Goal: Task Accomplishment & Management: Manage account settings

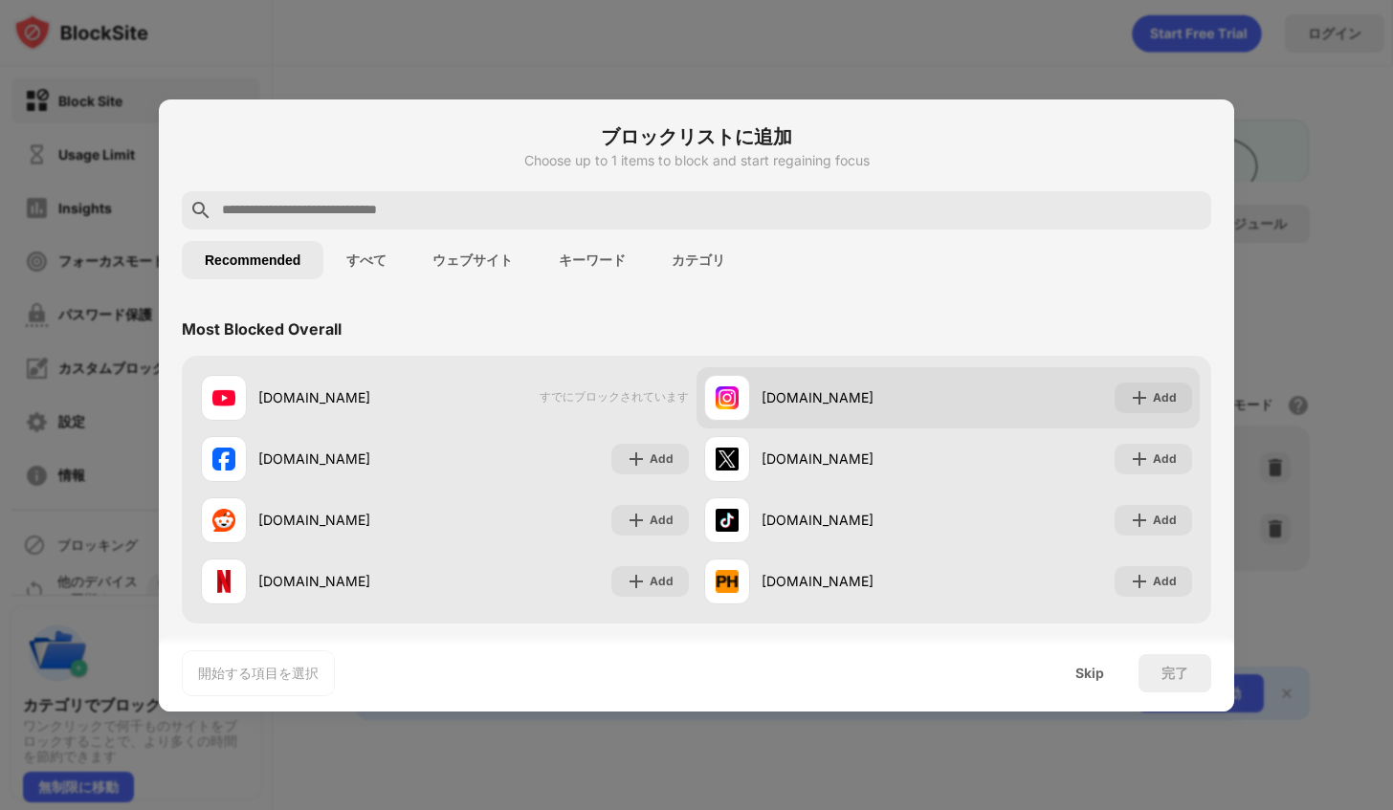
click at [747, 367] on div "instagram.com Add" at bounding box center [947, 397] width 503 height 61
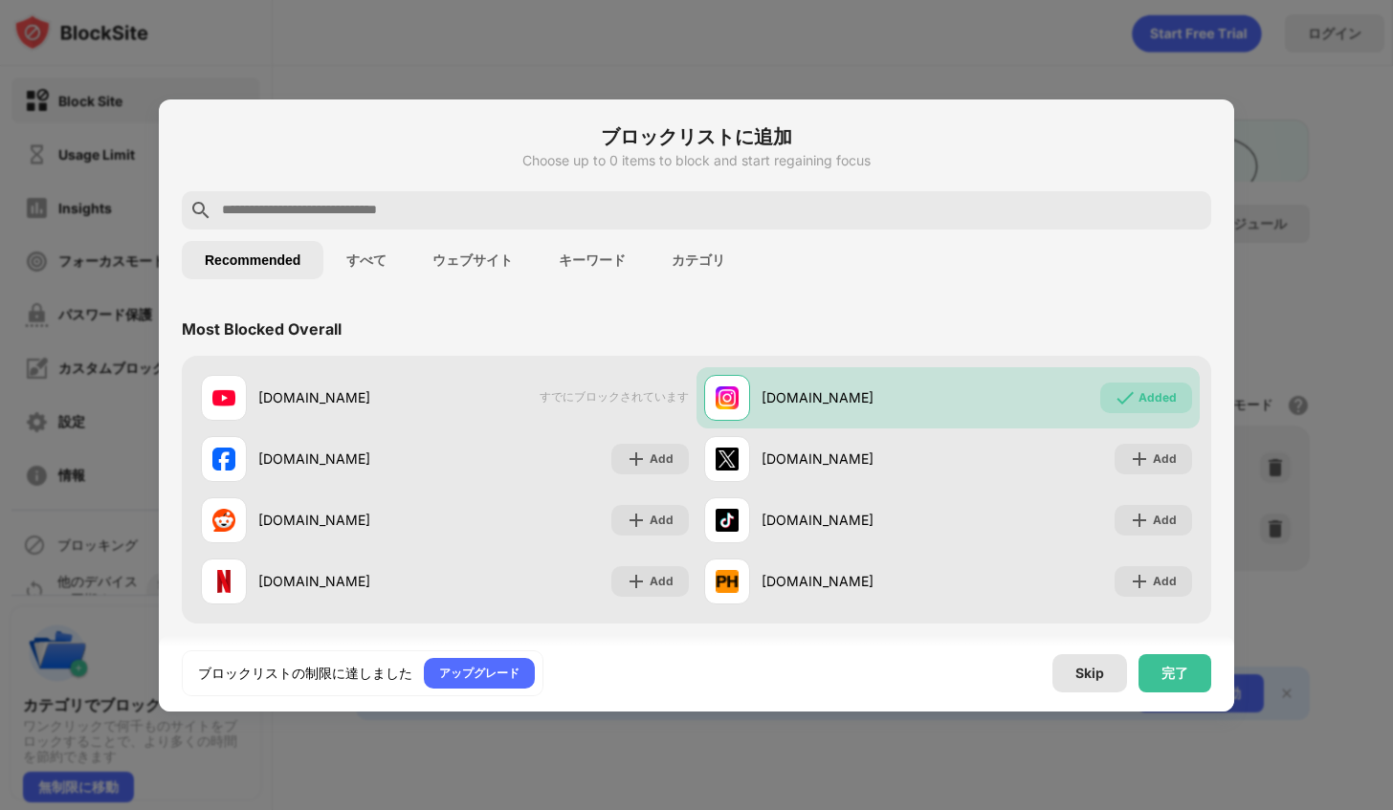
click at [1088, 667] on div "Skip" at bounding box center [1089, 673] width 29 height 15
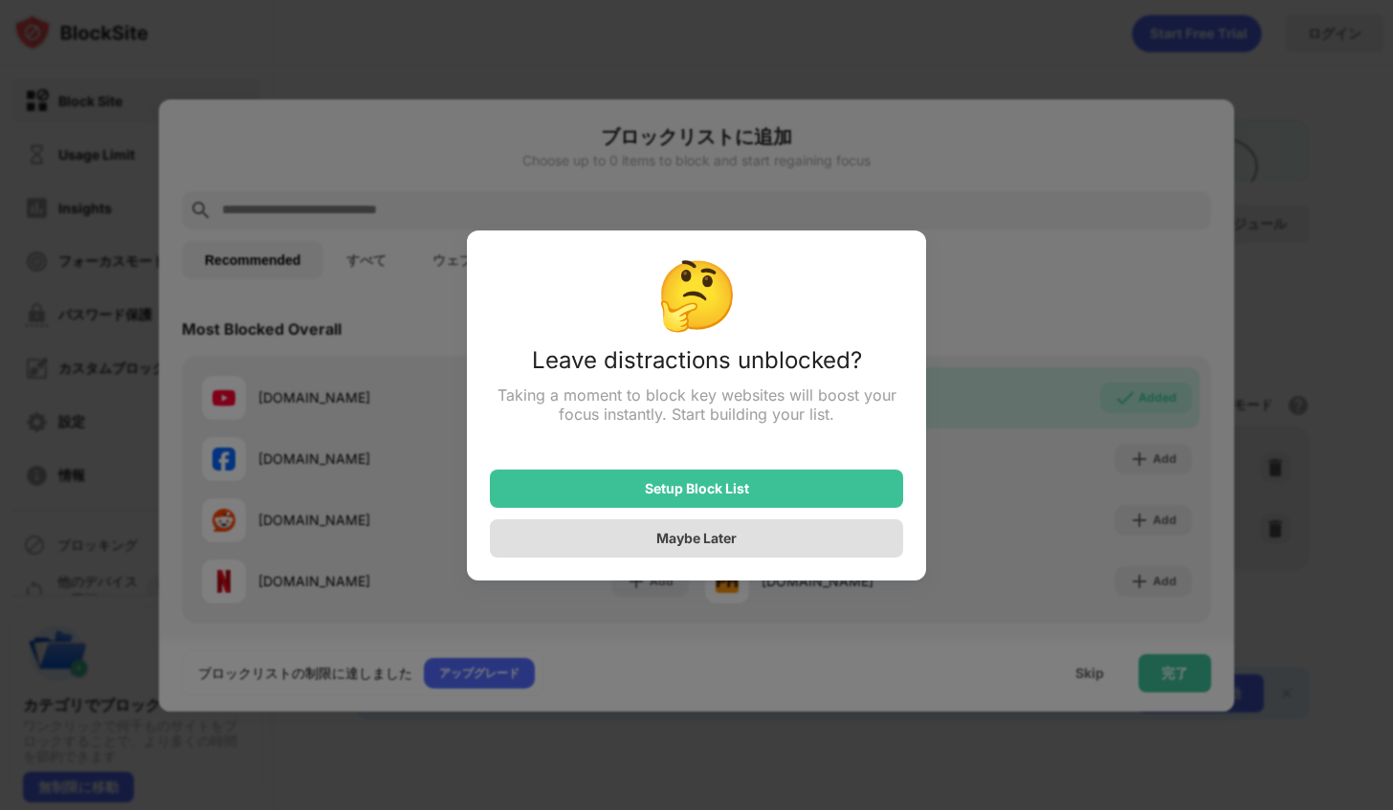
click at [801, 538] on div "Maybe Later" at bounding box center [696, 538] width 413 height 38
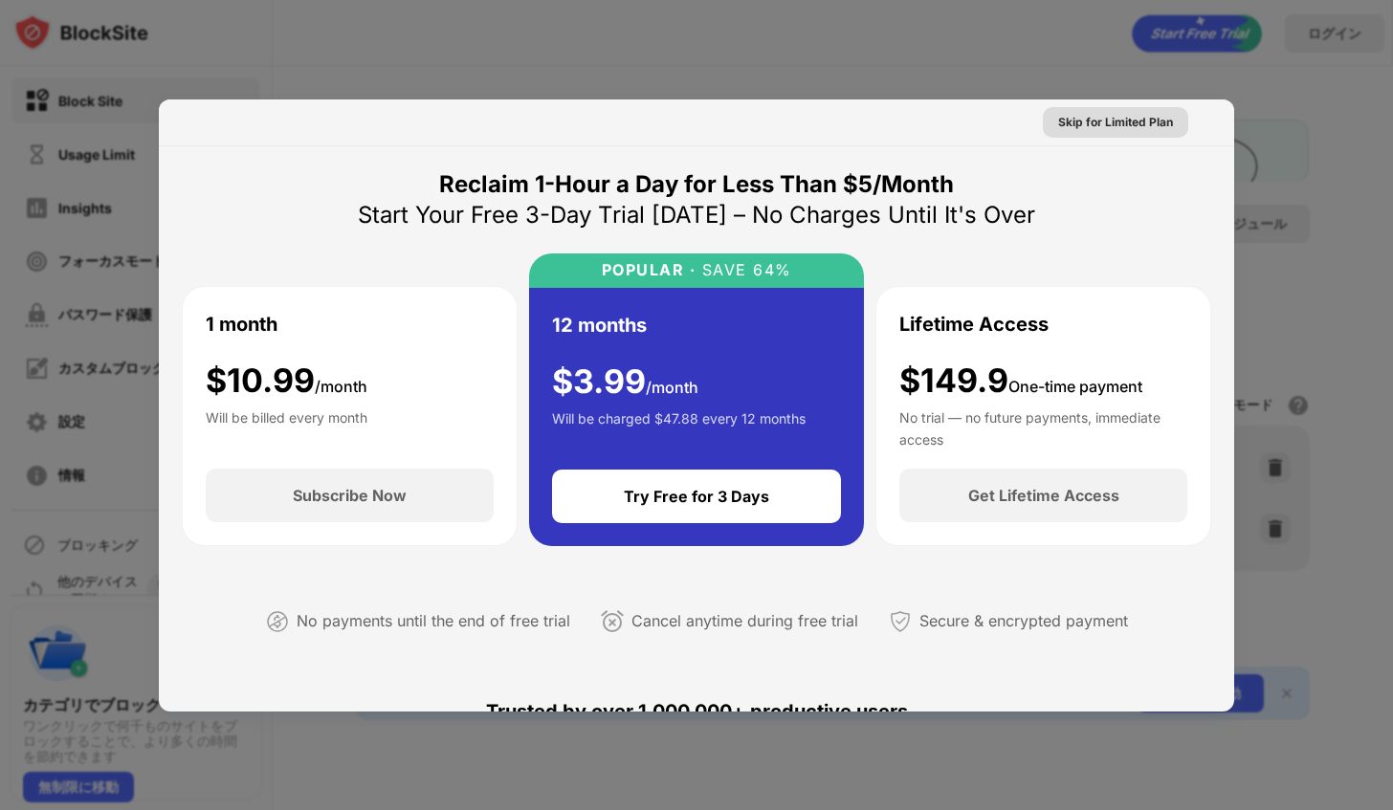
click at [1135, 117] on div "Skip for Limited Plan" at bounding box center [1115, 122] width 115 height 19
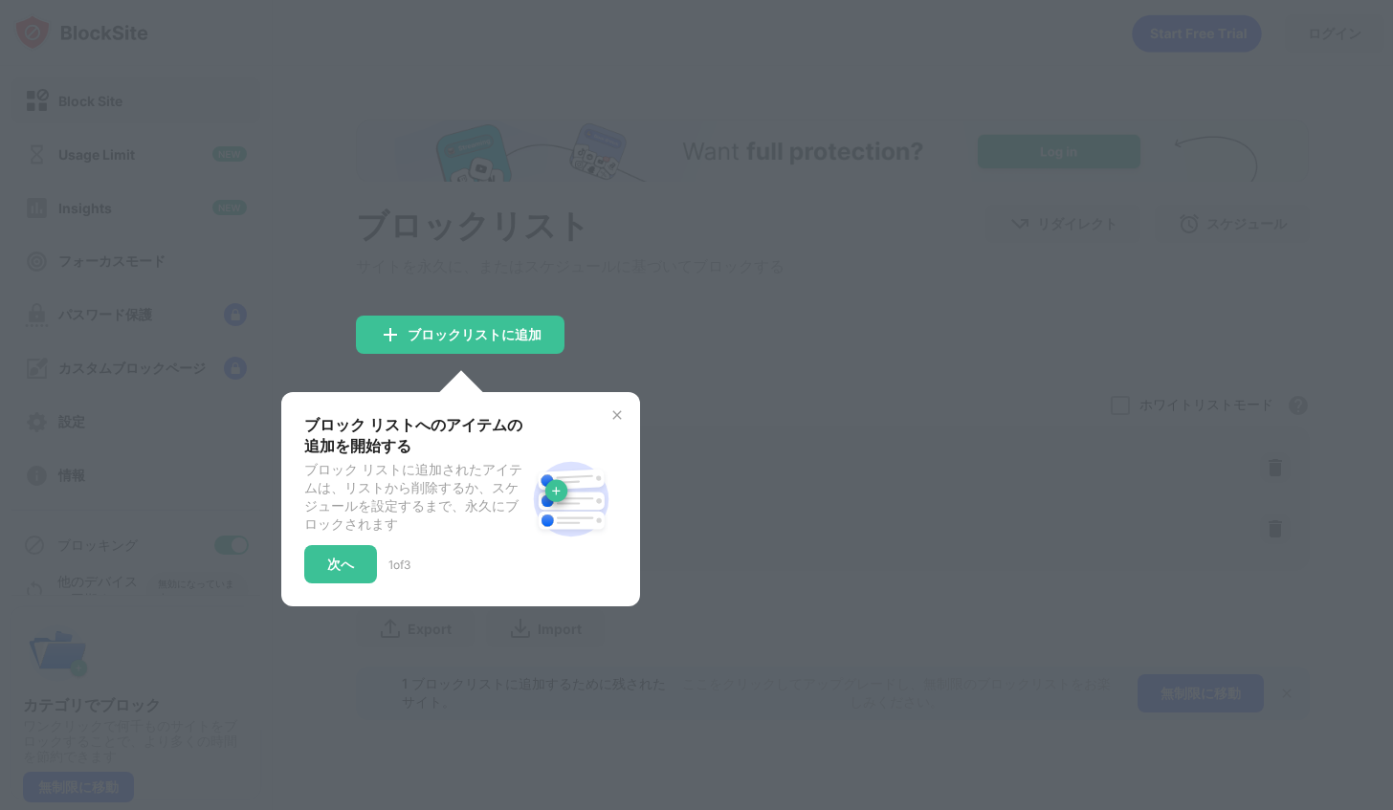
click at [617, 410] on div "ブロック リストへのアイテムの追加を開始する ブロック リストに追加されたアイテムは、リストから削除するか、スケジュールを設定するまで、永久にブロックされます…" at bounding box center [460, 499] width 359 height 214
click at [622, 415] on img at bounding box center [616, 415] width 15 height 15
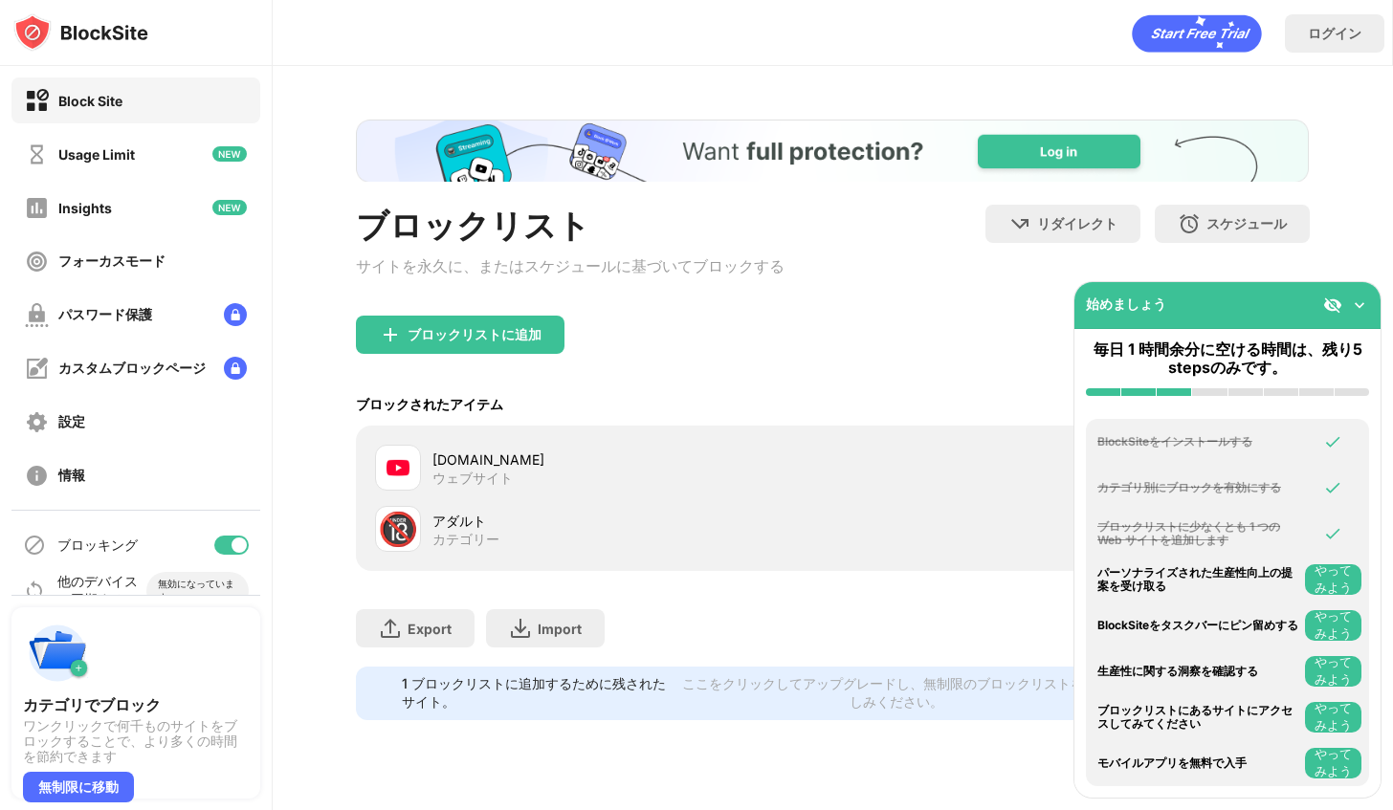
click at [1355, 302] on img at bounding box center [1359, 305] width 19 height 19
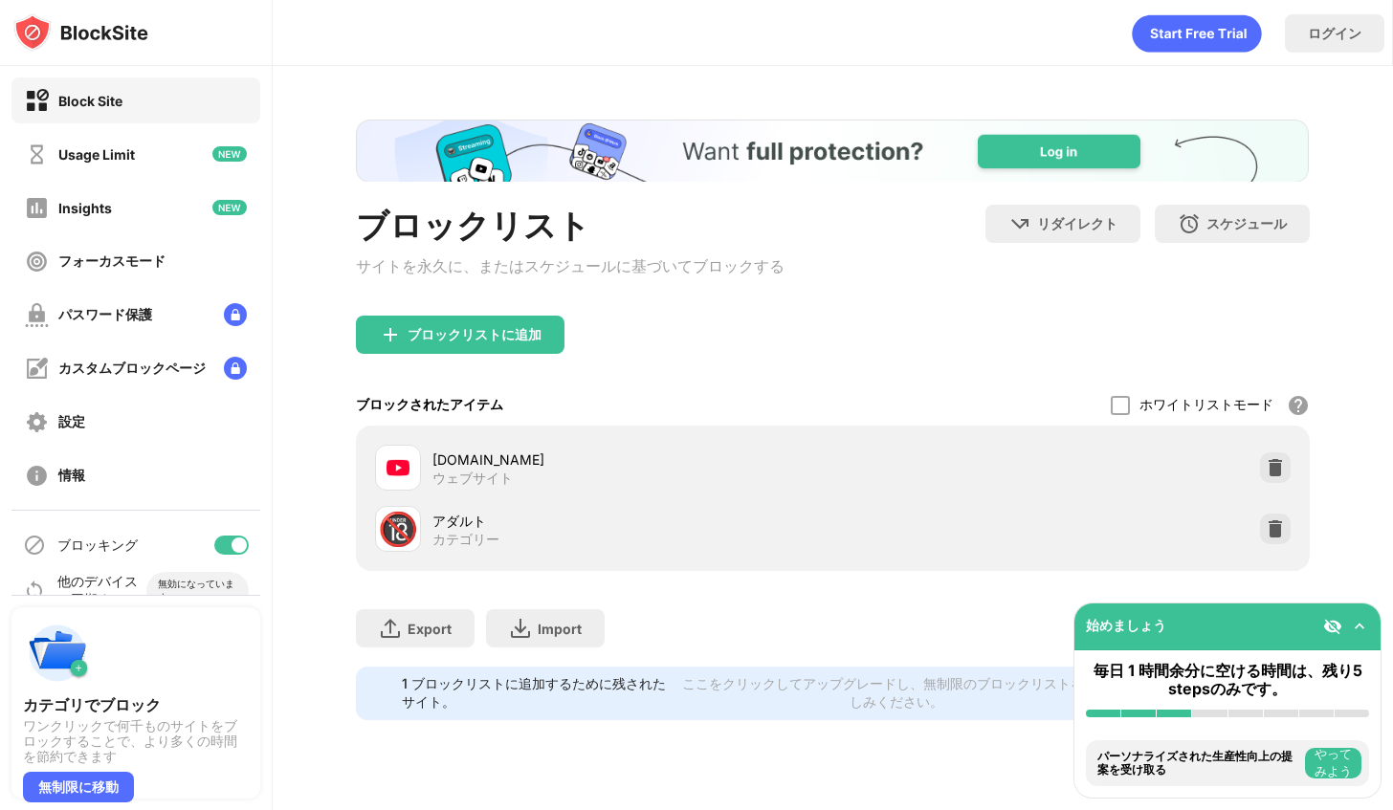
click at [1287, 473] on div at bounding box center [1275, 467] width 31 height 31
